Goal: Information Seeking & Learning: Learn about a topic

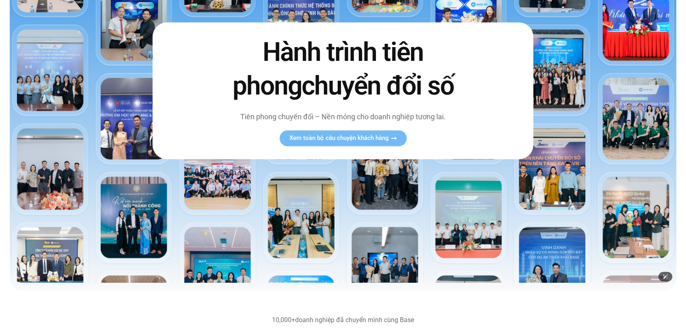
scroll to position [133, 0]
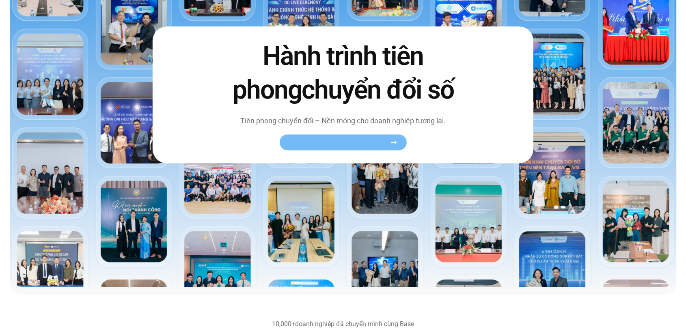
click at [318, 140] on span "Xem toàn bộ câu chuyện khách hàng" at bounding box center [338, 142] width 99 height 6
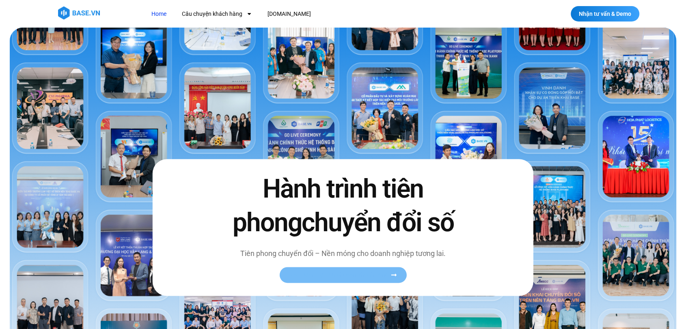
click at [310, 277] on span "Xem toàn bộ câu chuyện khách hàng" at bounding box center [338, 275] width 99 height 6
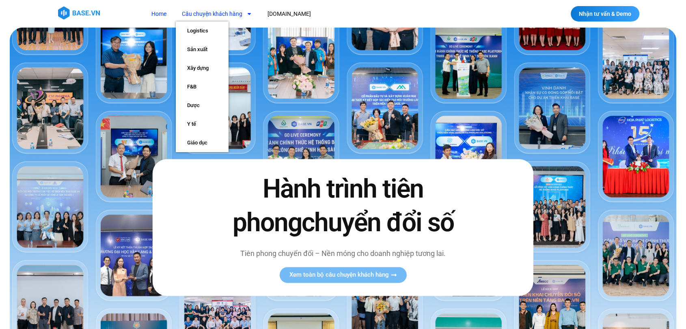
click at [222, 13] on link "Câu chuyện khách hàng" at bounding box center [217, 13] width 82 height 15
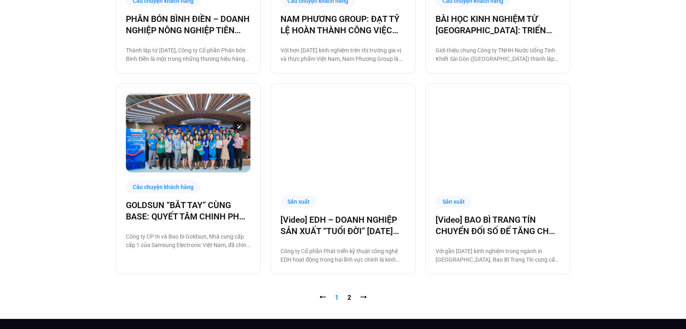
scroll to position [810, 0]
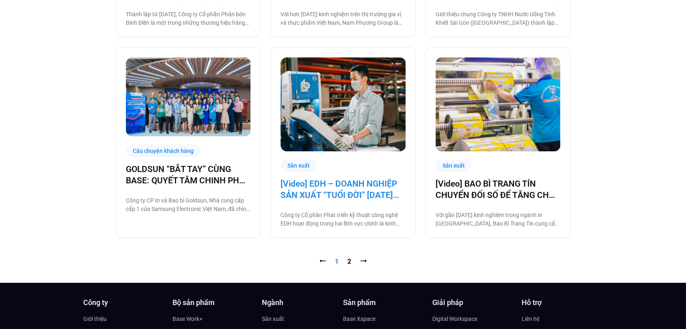
click at [355, 190] on link "[Video] EDH – DOANH NGHIỆP SẢN XUẤT “TUỔI ĐỜI” 30 NĂM VÀ CÂU CHUYỆN CHUYỂN ĐỔI …" at bounding box center [342, 189] width 125 height 23
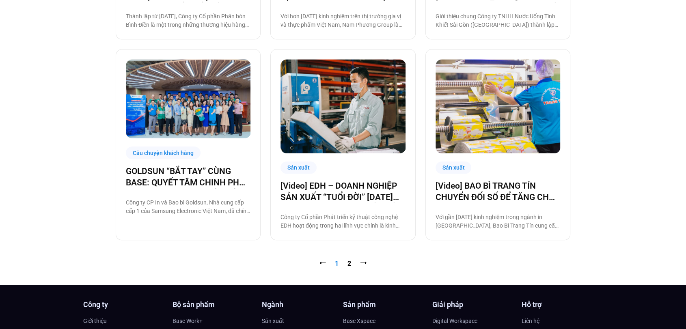
click at [353, 264] on nav "⭠ Trang 1 Trang 2 ⭢" at bounding box center [343, 264] width 455 height 10
click at [349, 263] on link "Trang 2" at bounding box center [349, 264] width 4 height 8
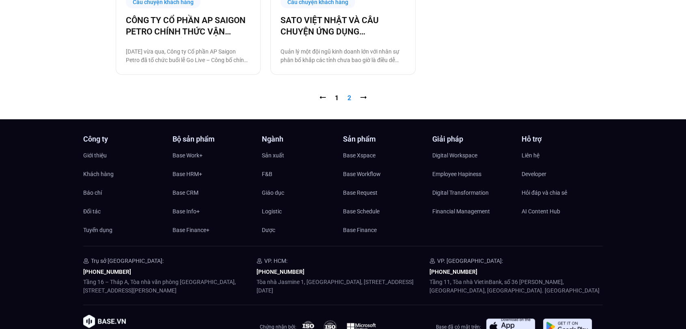
scroll to position [779, 0]
